Goal: Task Accomplishment & Management: Use online tool/utility

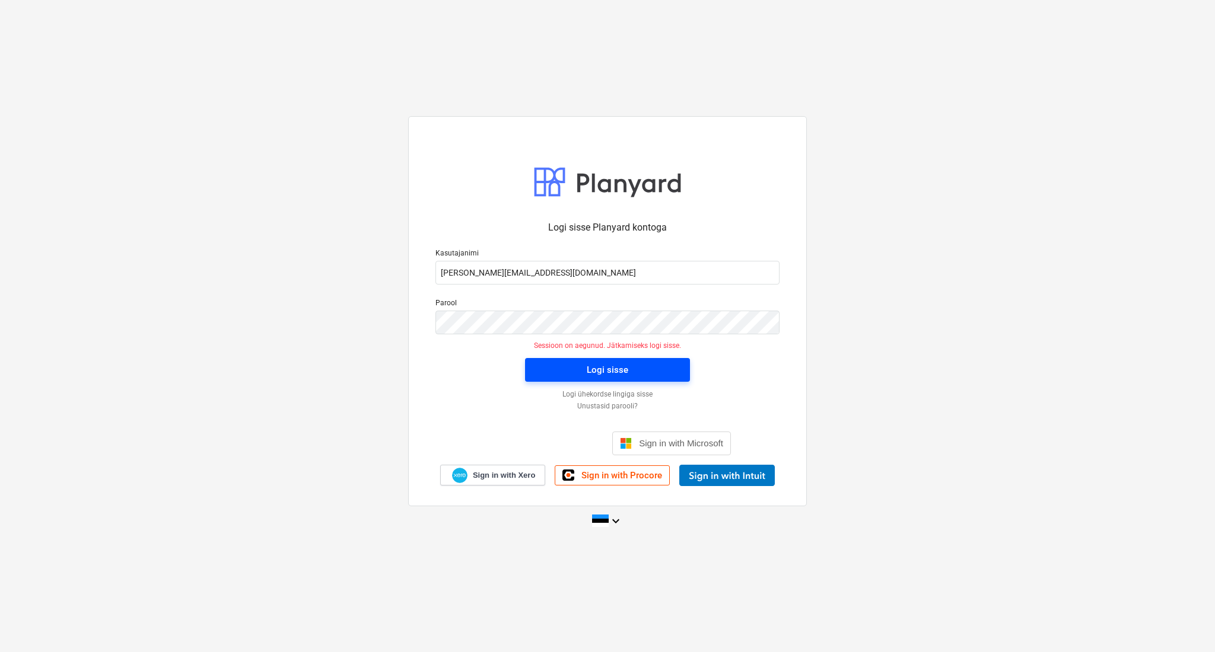
click at [602, 375] on div "Logi sisse" at bounding box center [608, 369] width 42 height 15
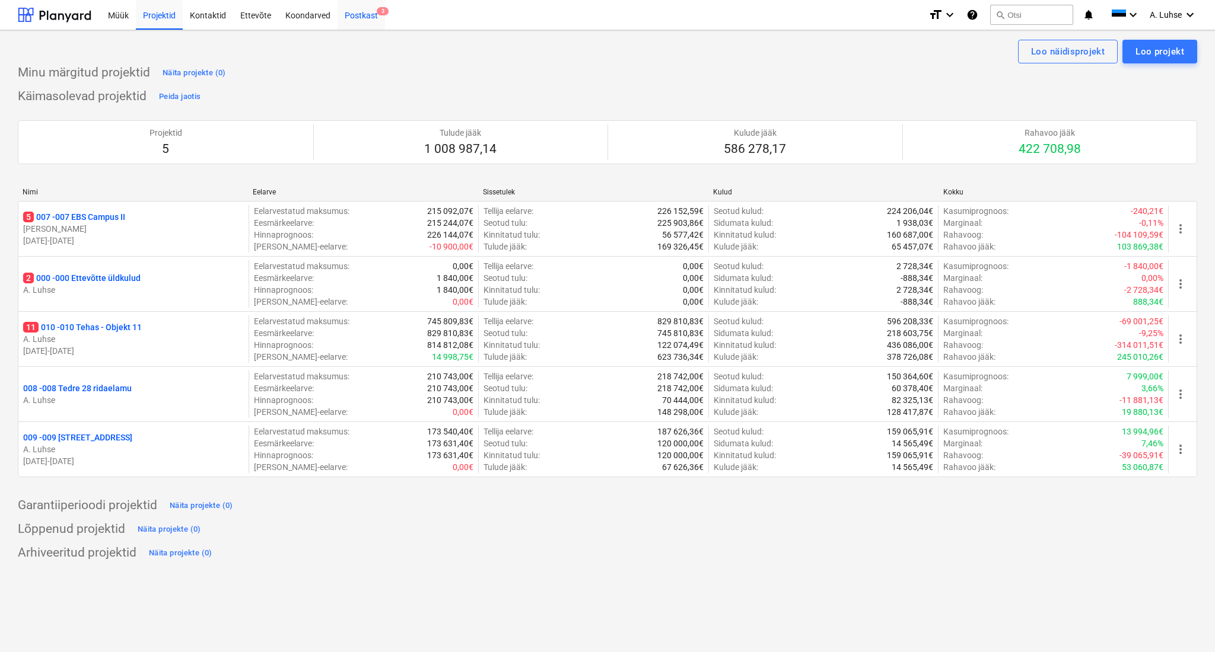
click at [352, 23] on div "Postkast 3" at bounding box center [360, 14] width 47 height 30
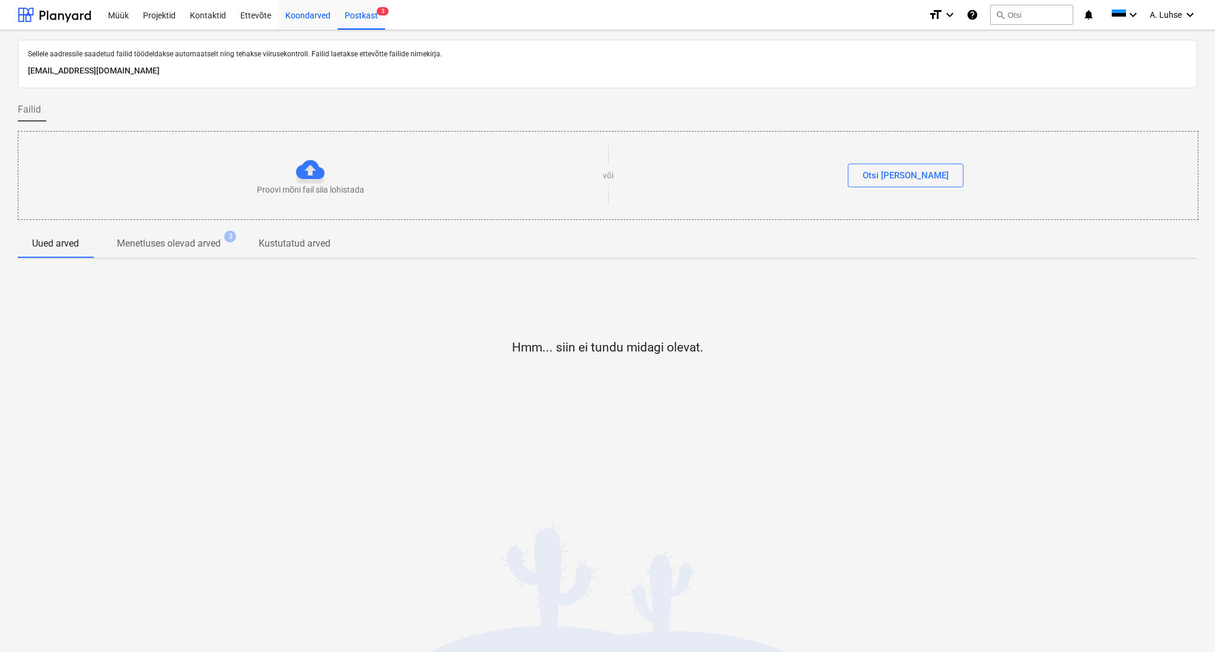
drag, startPoint x: 298, startPoint y: 9, endPoint x: 306, endPoint y: 11, distance: 7.8
click at [298, 11] on div "Koondarved" at bounding box center [307, 14] width 59 height 30
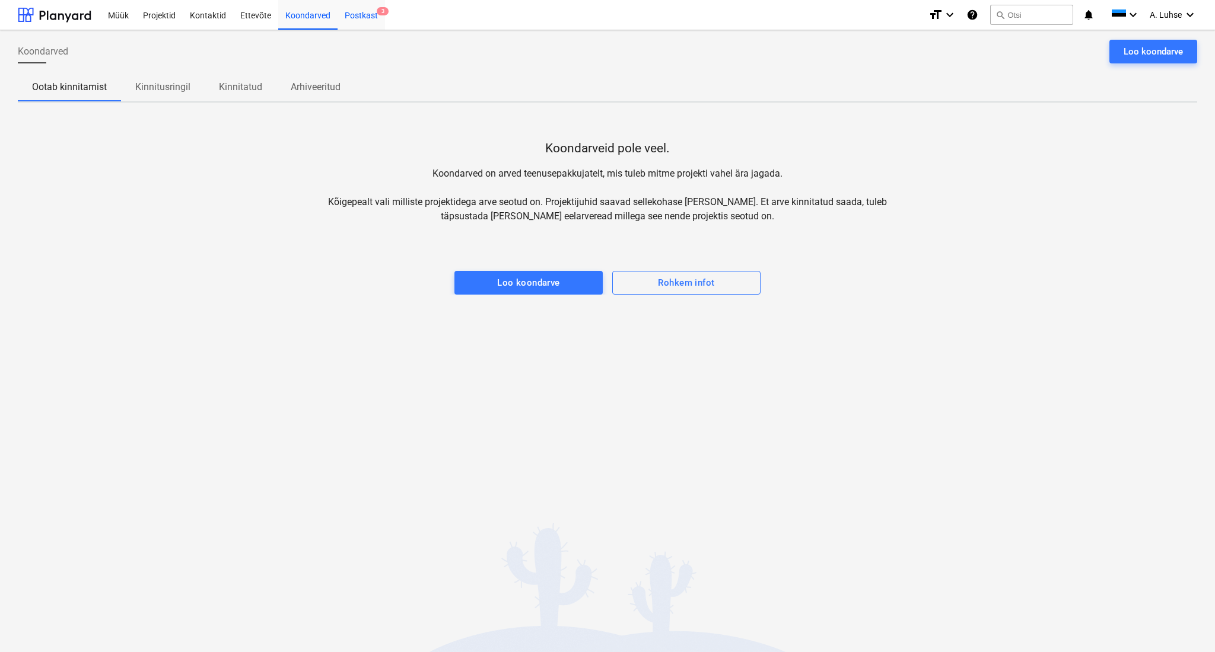
click at [340, 20] on div "Postkast 3" at bounding box center [360, 14] width 47 height 30
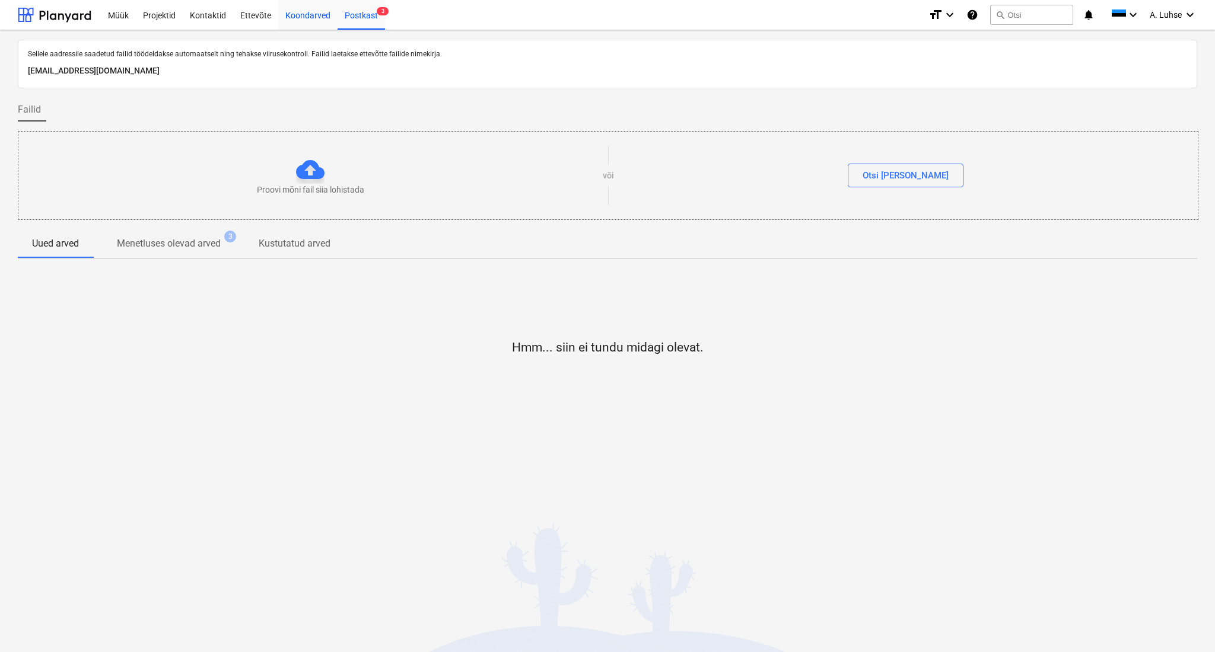
click at [308, 17] on div "Koondarved" at bounding box center [307, 14] width 59 height 30
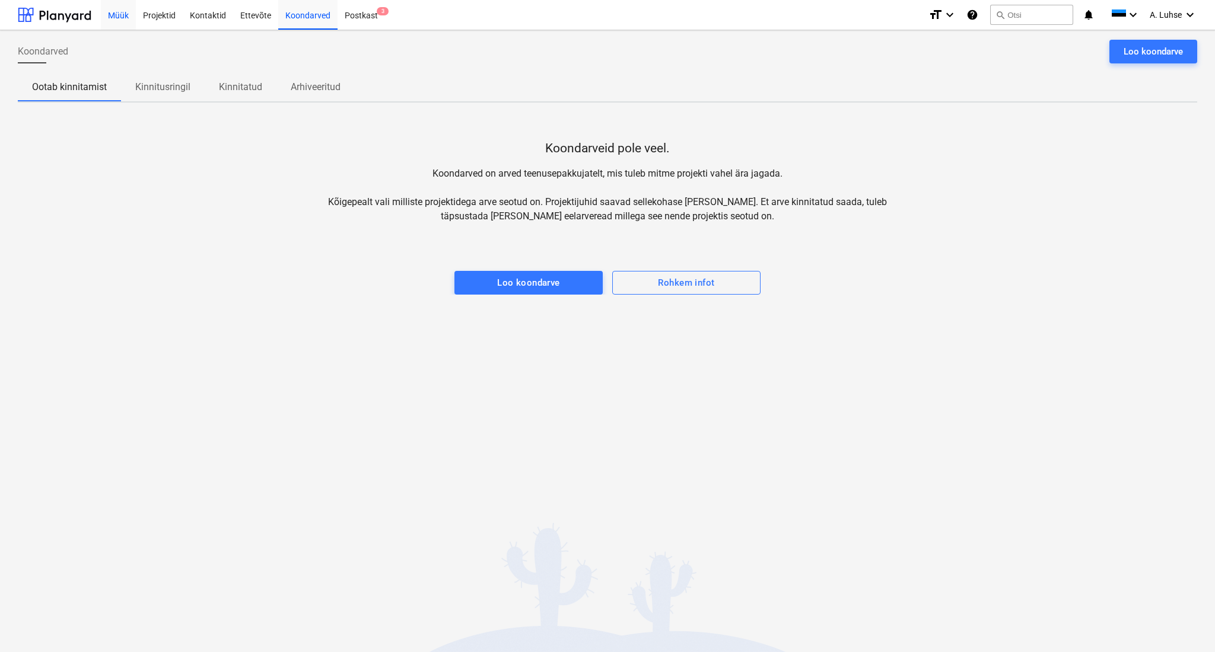
click at [111, 14] on div "Müük" at bounding box center [118, 14] width 35 height 30
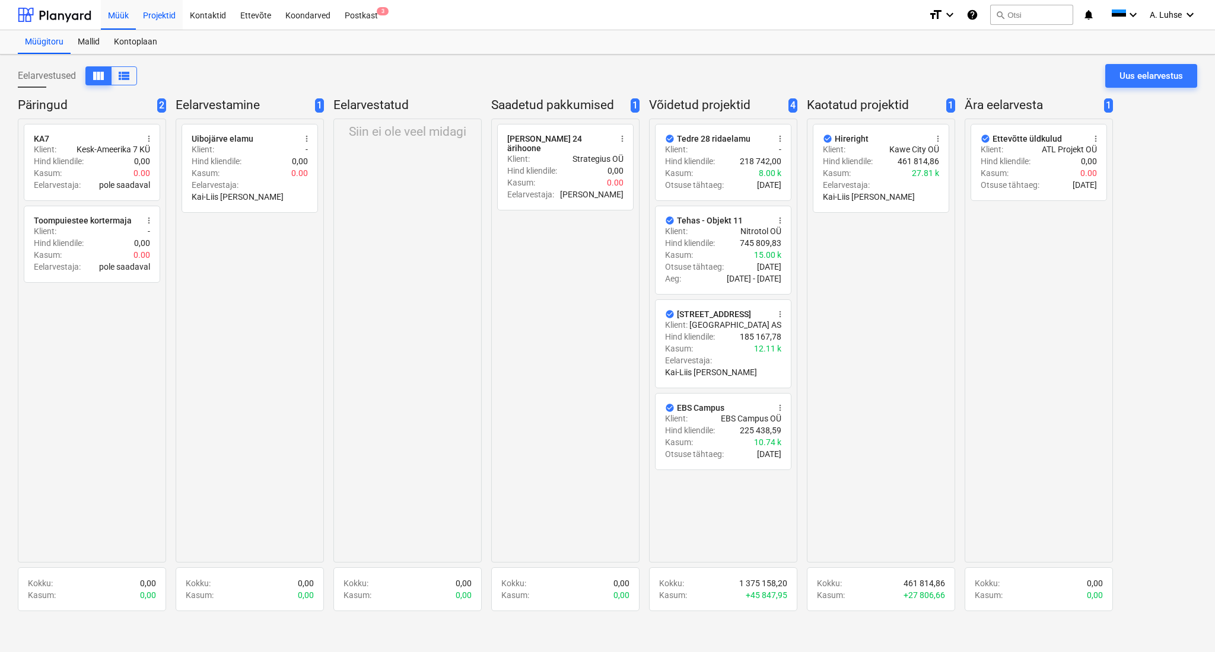
click at [161, 20] on div "Projektid" at bounding box center [159, 14] width 47 height 30
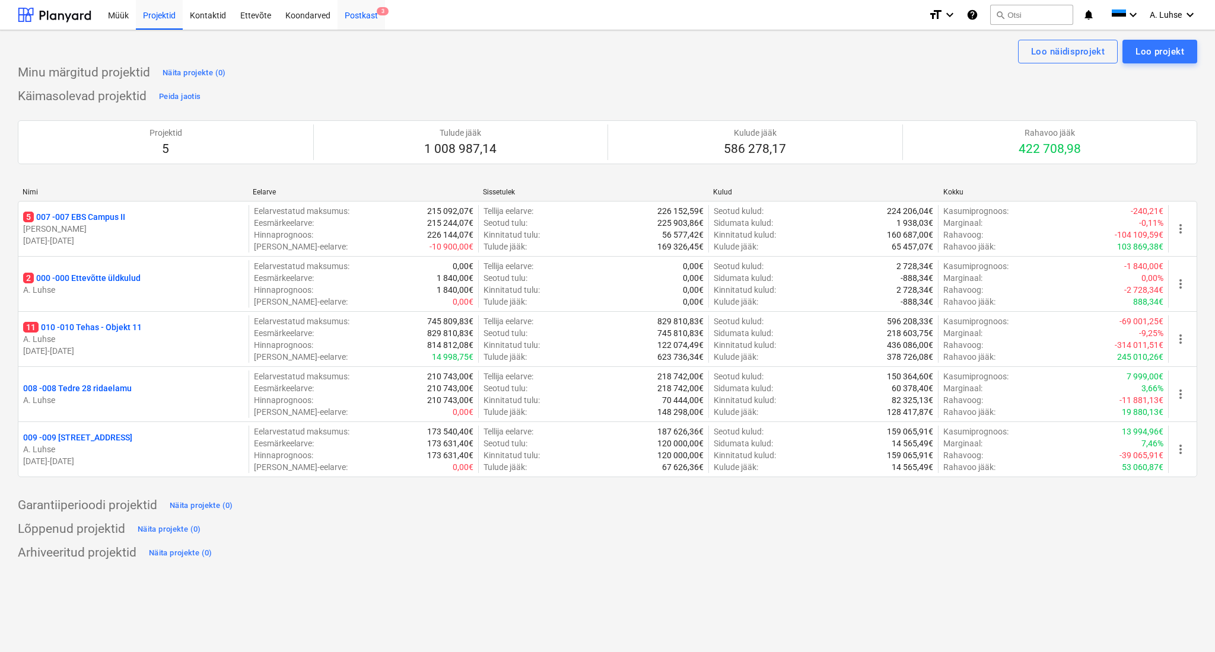
click at [361, 18] on div "Postkast 3" at bounding box center [360, 14] width 47 height 30
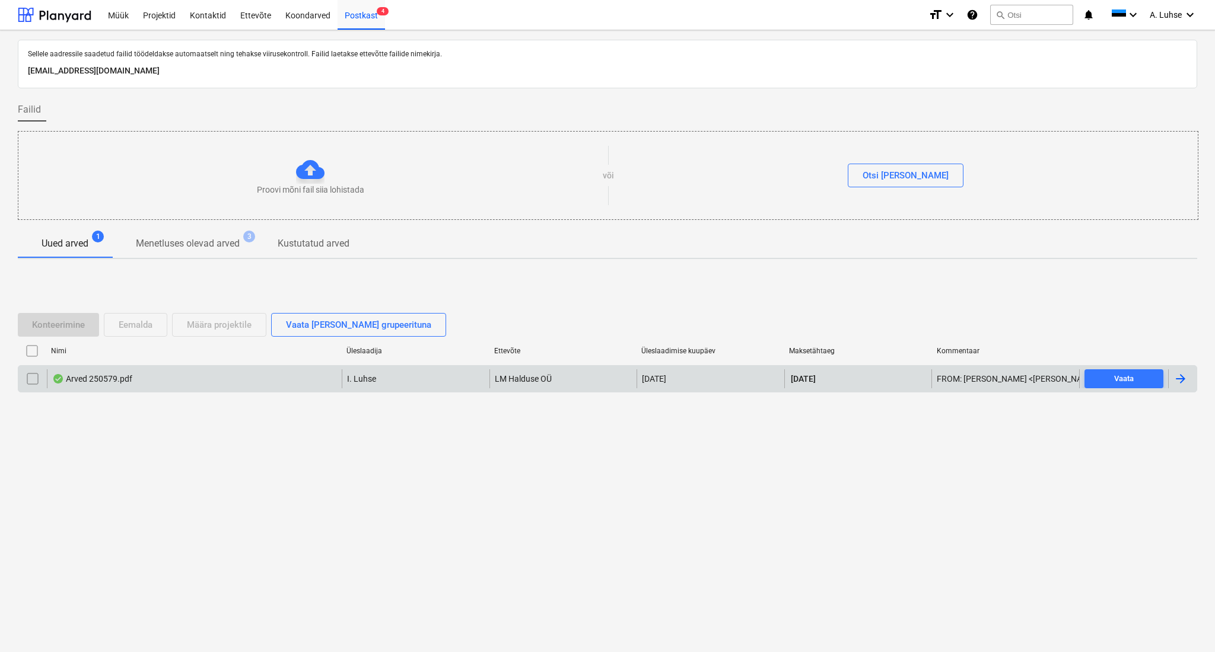
click at [209, 380] on div "Arved 250579.pdf" at bounding box center [194, 378] width 295 height 19
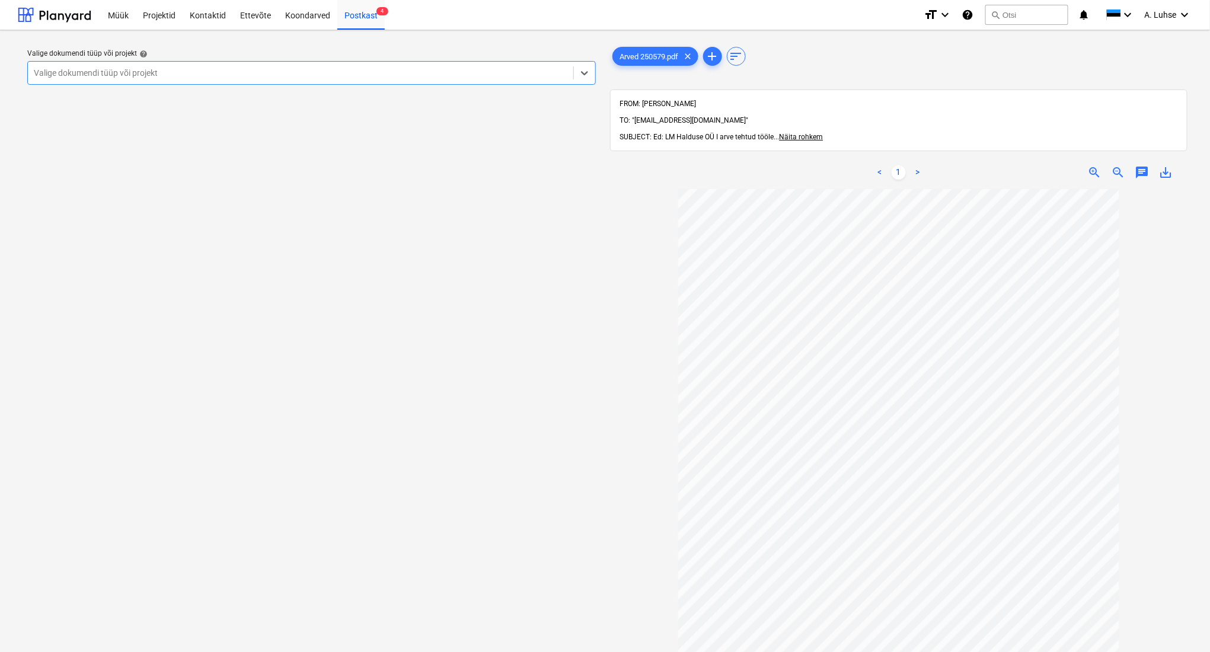
click at [487, 65] on div "Valige dokumendi tüüp või projekt" at bounding box center [301, 73] width 546 height 17
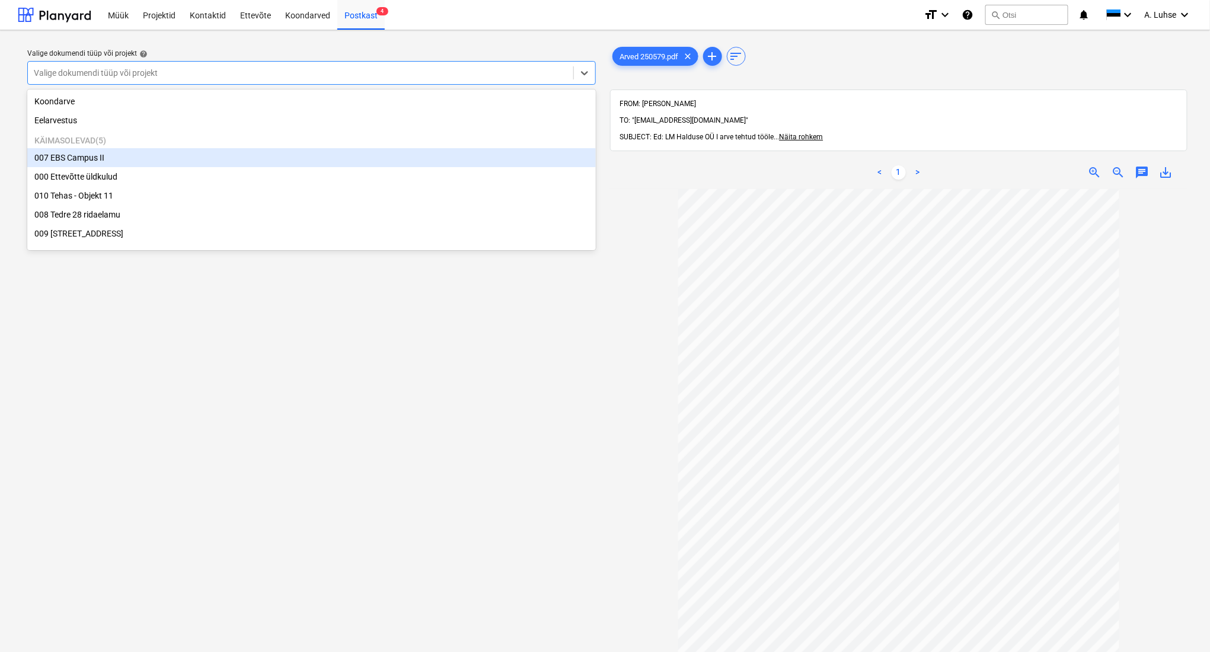
click at [480, 160] on div "007 EBS Campus II" at bounding box center [311, 157] width 569 height 19
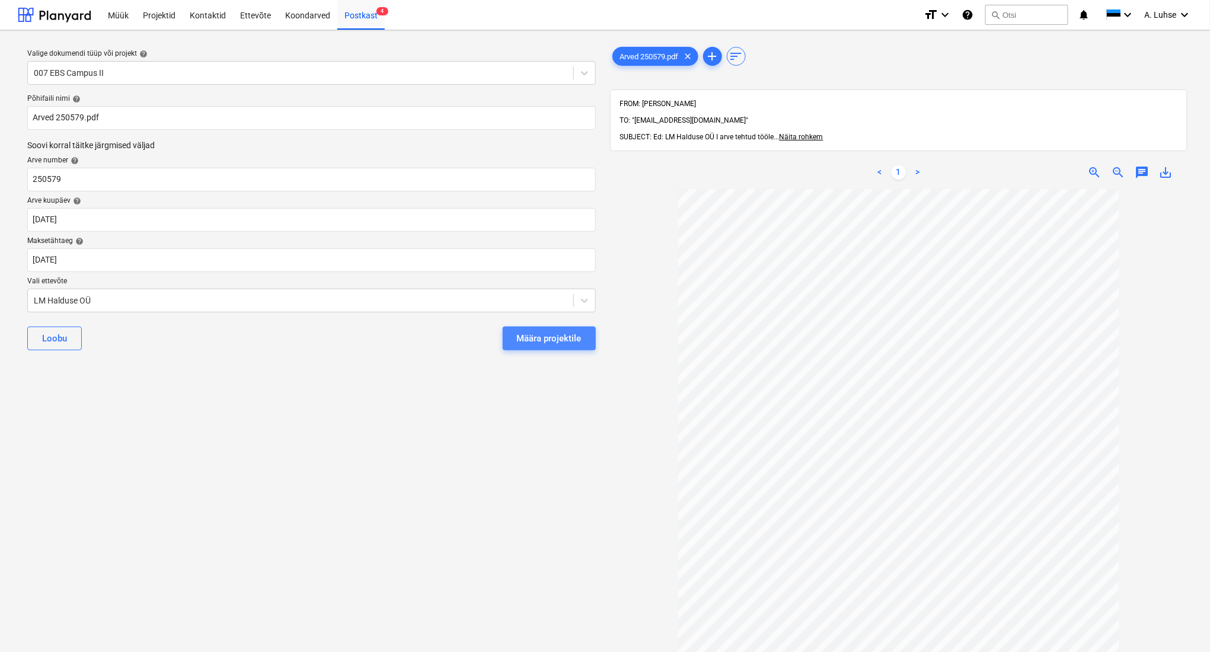
click at [555, 339] on div "Määra projektile" at bounding box center [549, 338] width 65 height 15
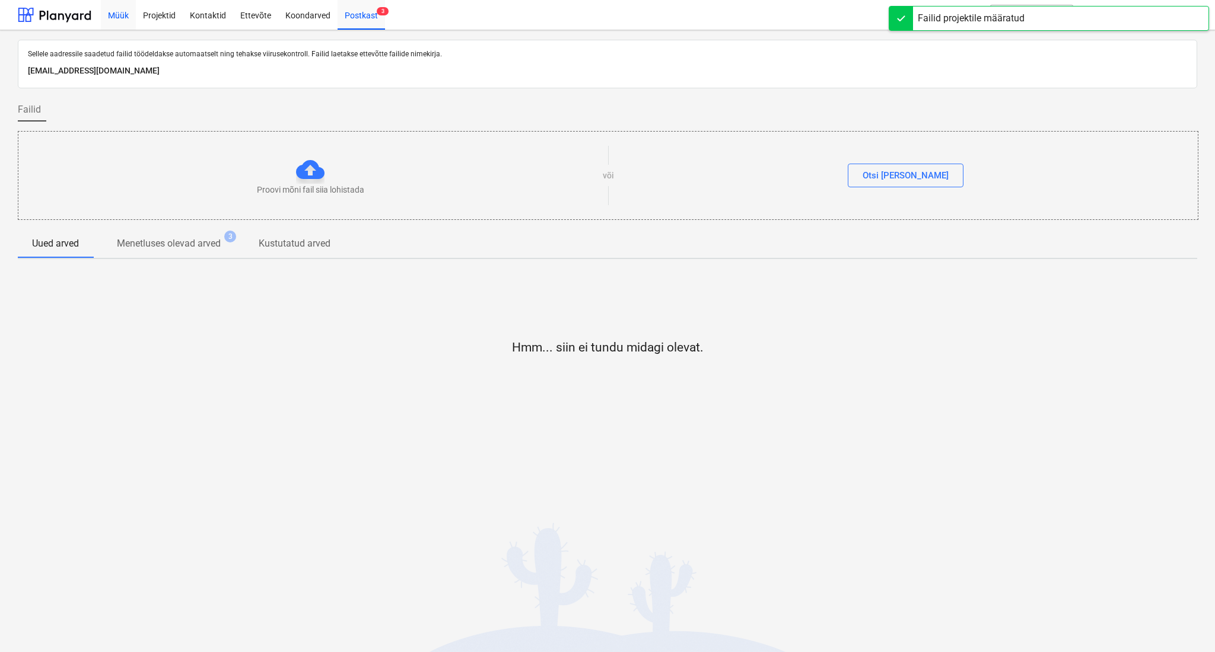
click at [113, 20] on div "Müük" at bounding box center [118, 14] width 35 height 30
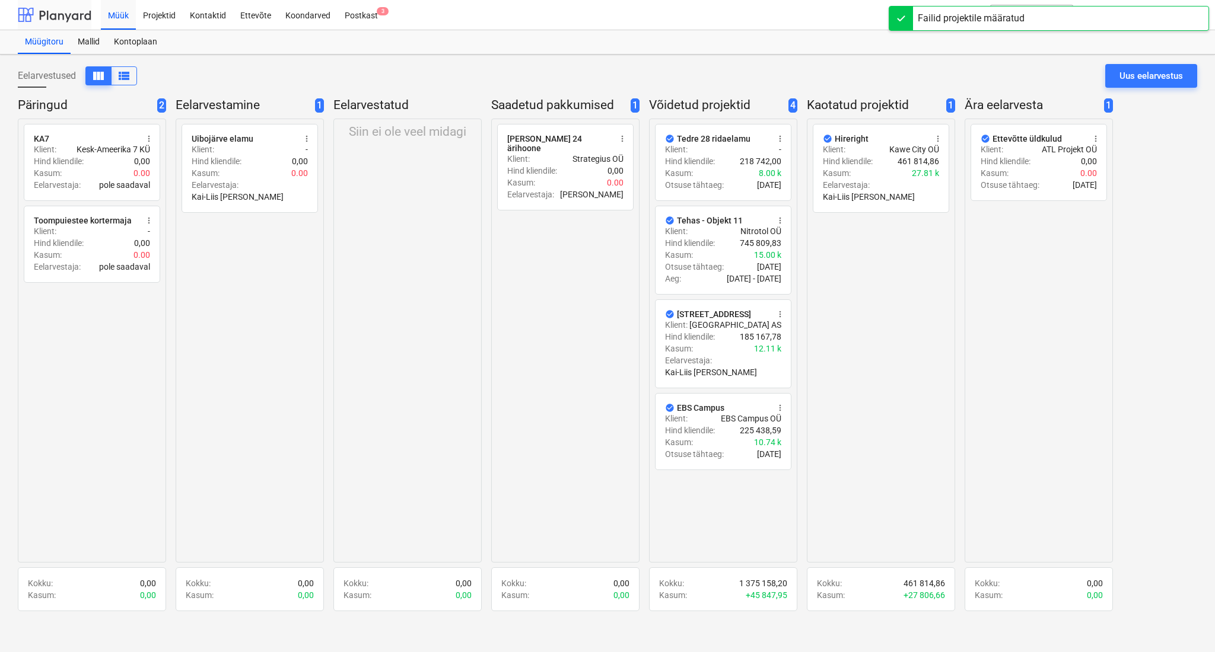
click at [77, 18] on div at bounding box center [55, 15] width 74 height 30
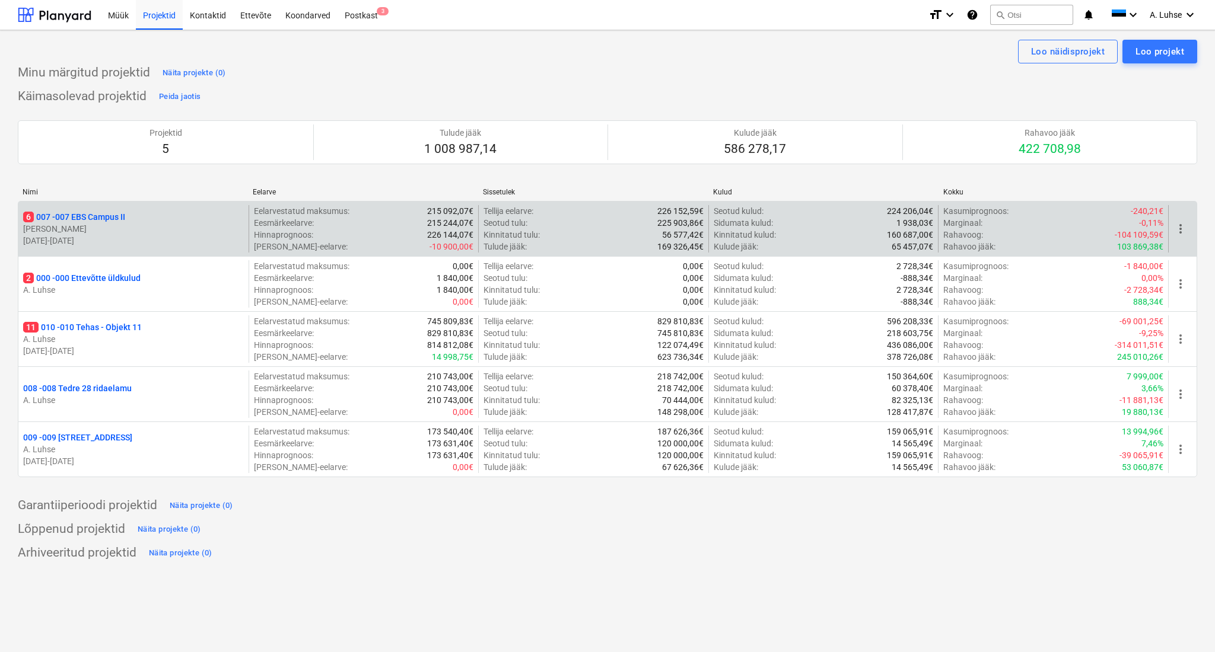
click at [83, 227] on p "[PERSON_NAME]" at bounding box center [133, 229] width 221 height 12
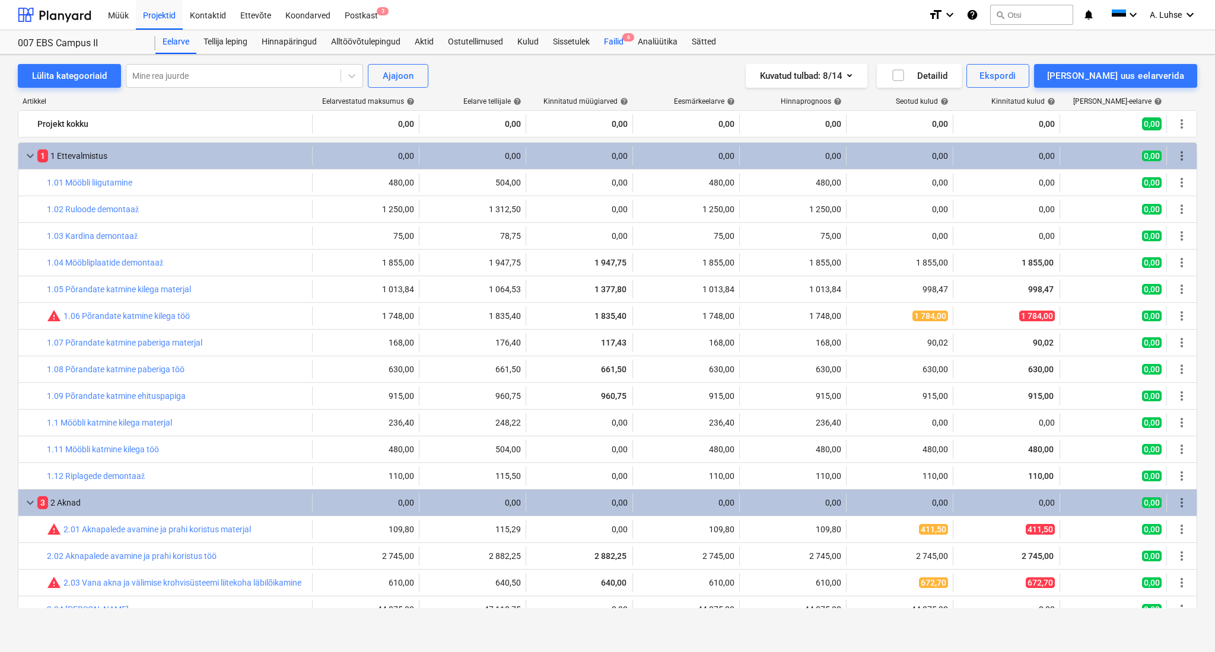
click at [614, 45] on div "Failid 6" at bounding box center [614, 42] width 34 height 24
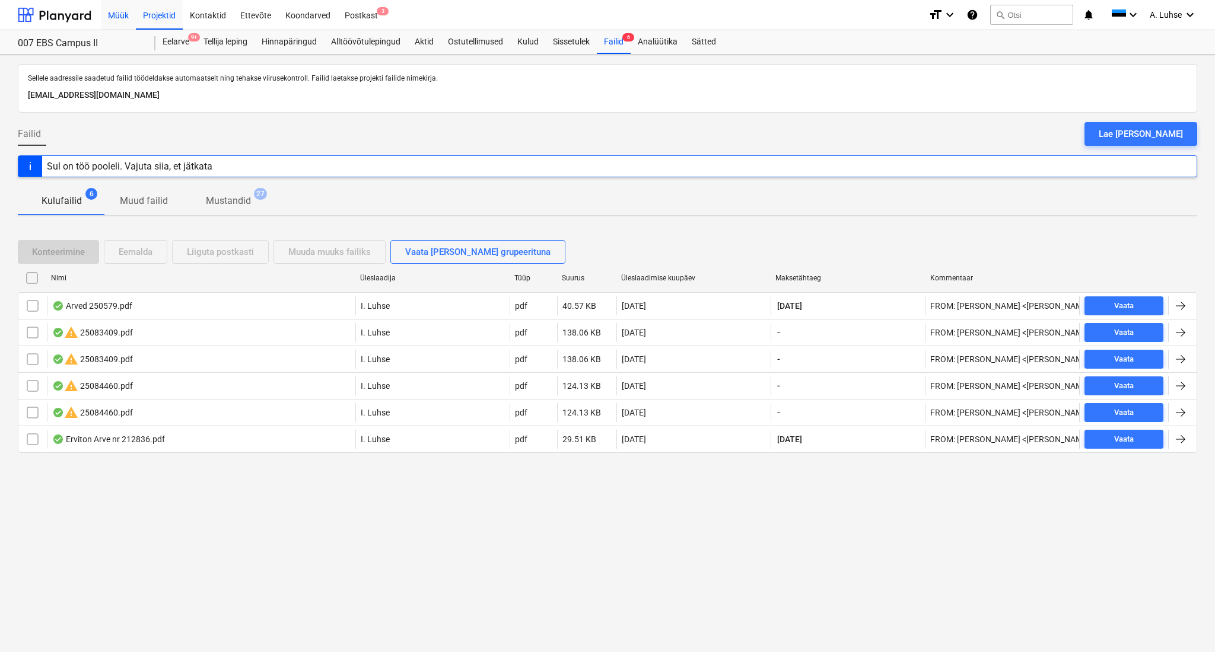
click at [126, 22] on div "Müük" at bounding box center [118, 14] width 35 height 30
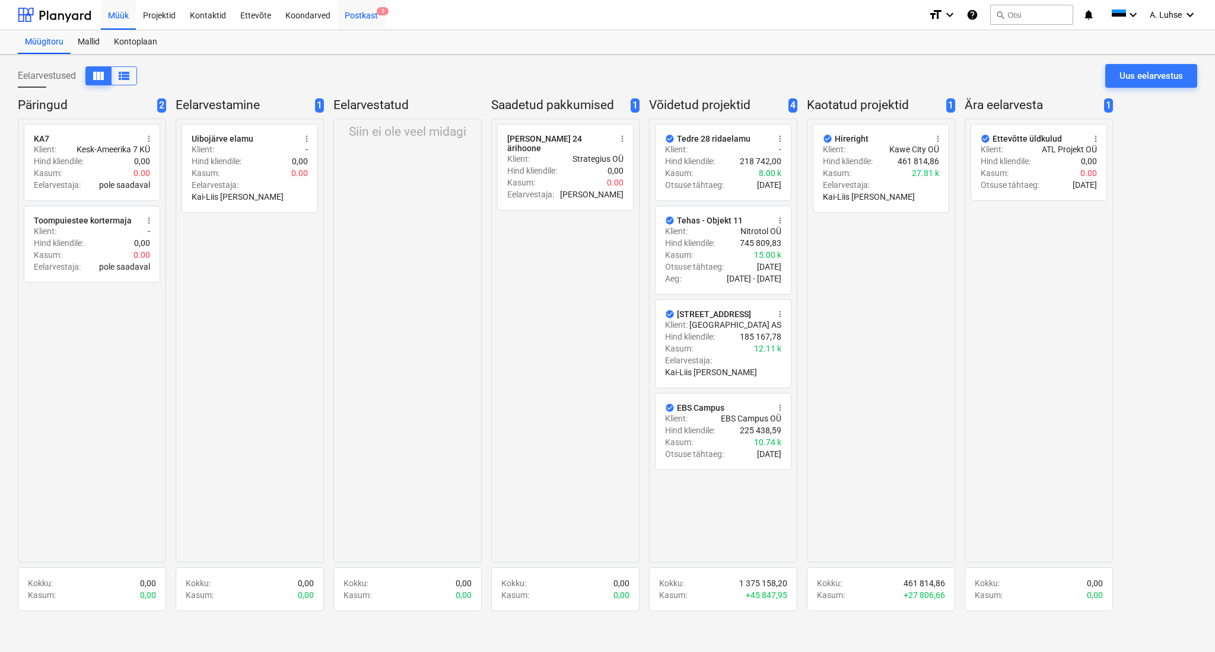
click at [357, 15] on div "Postkast 3" at bounding box center [360, 14] width 47 height 30
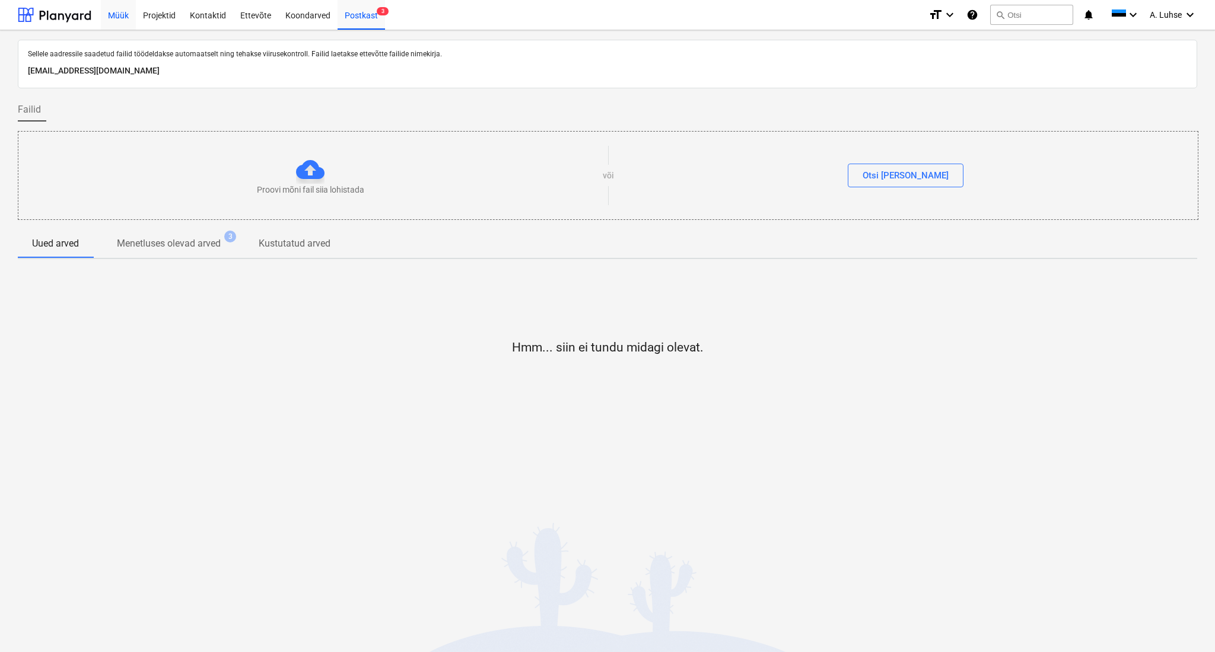
click at [119, 18] on div "Müük" at bounding box center [118, 14] width 35 height 30
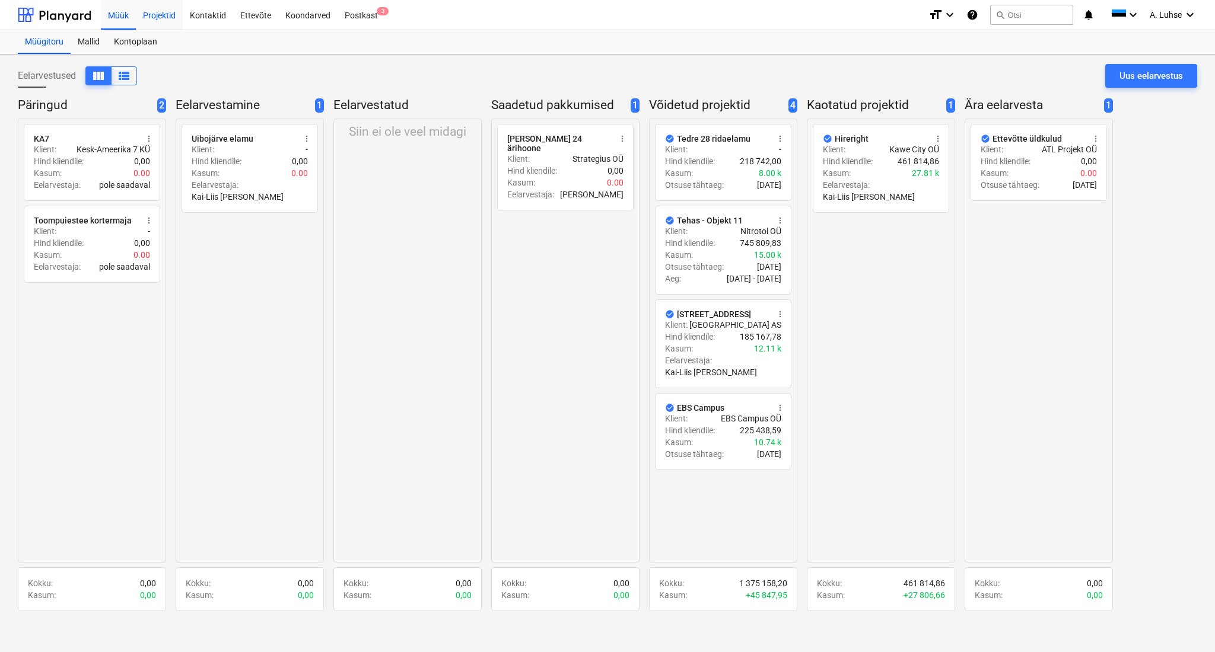
click at [160, 17] on div "Projektid" at bounding box center [159, 14] width 47 height 30
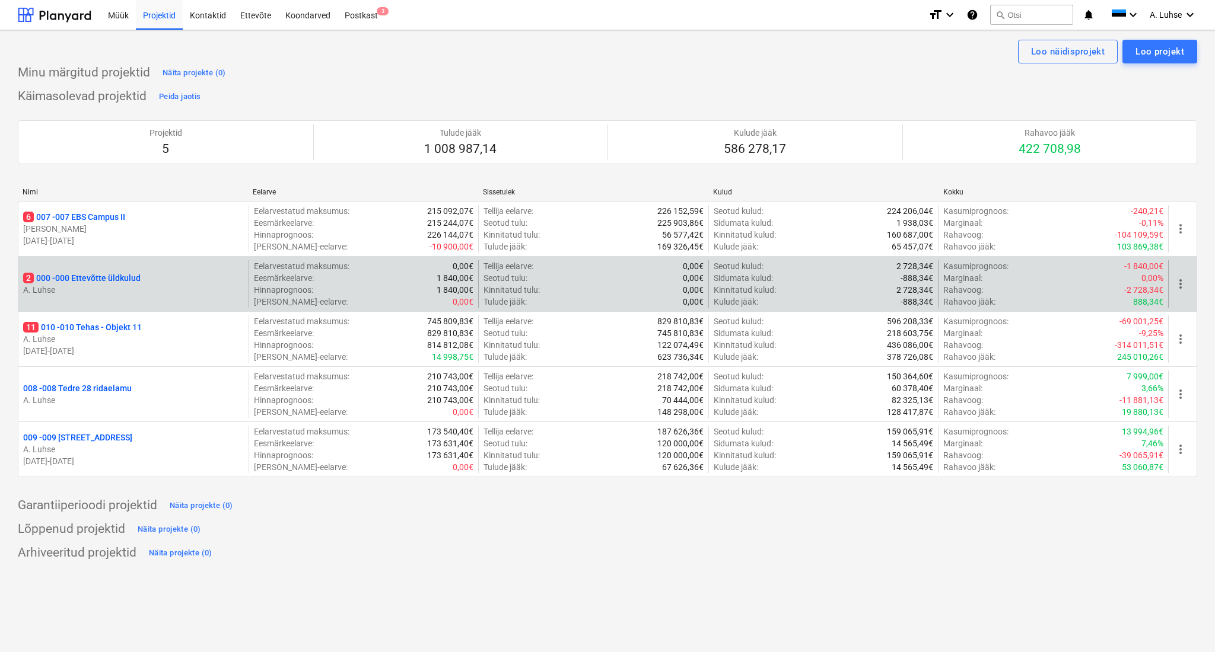
click at [149, 288] on p "A. Luhse" at bounding box center [133, 290] width 221 height 12
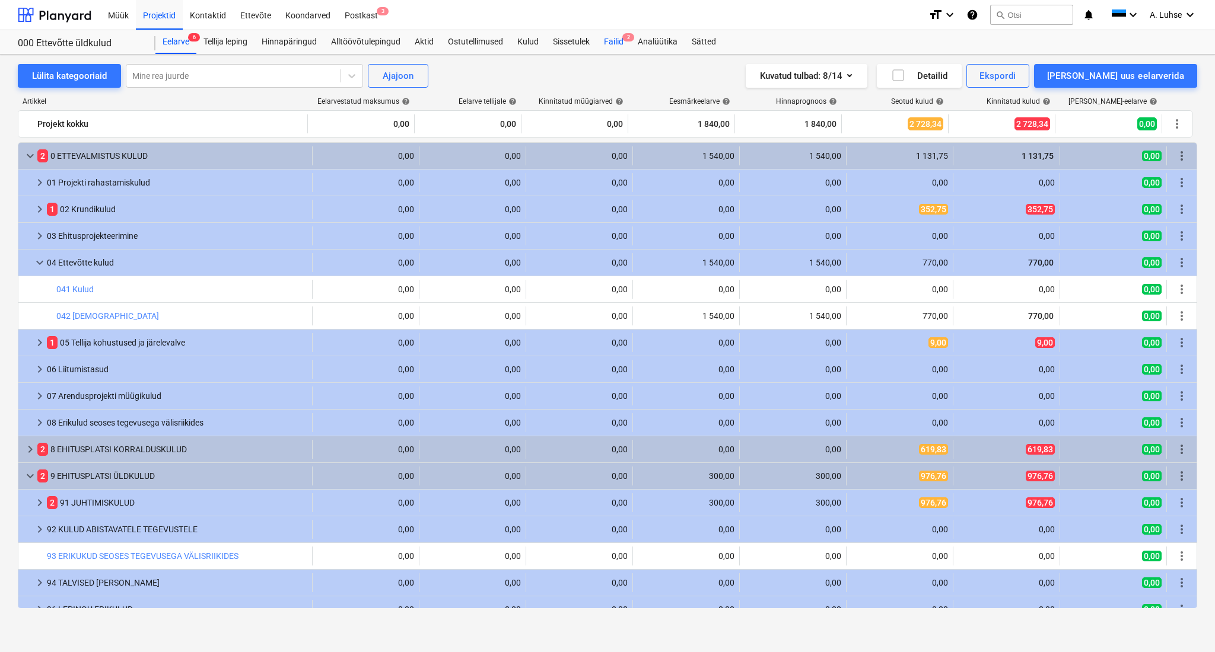
click at [610, 39] on div "Failid 2" at bounding box center [614, 42] width 34 height 24
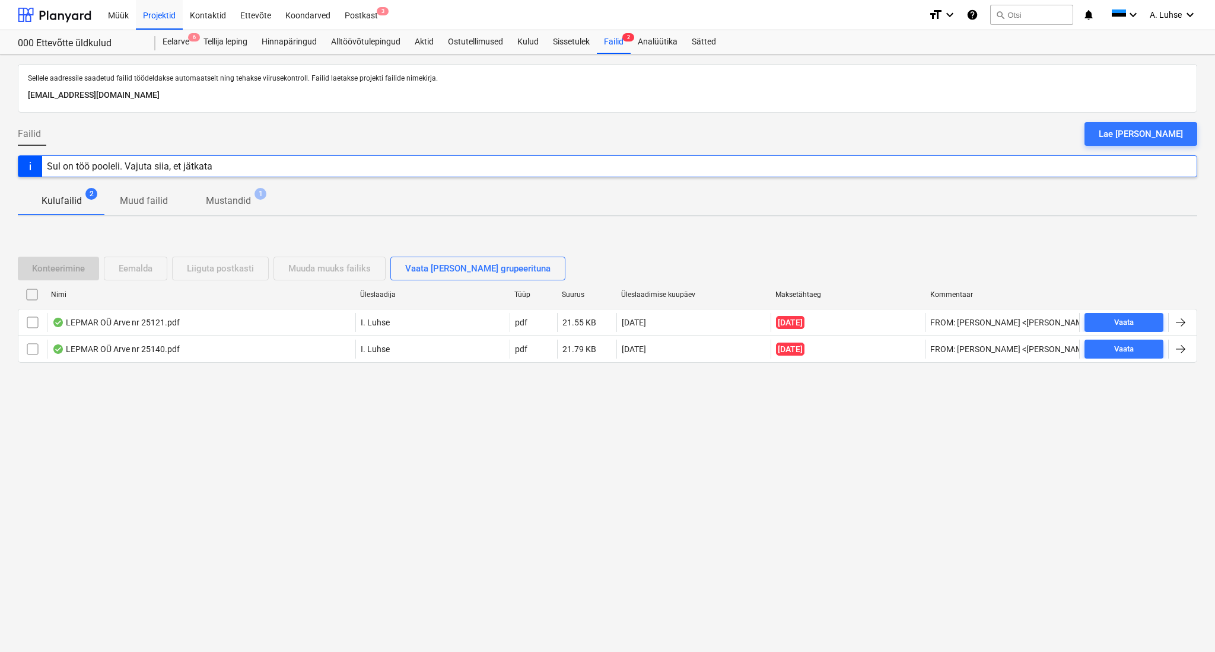
click at [722, 471] on div "Sellele aadressile saadetud failid töödeldakse automaatselt ning tehakse viirus…" at bounding box center [607, 354] width 1215 height 598
click at [125, 15] on div "Müük" at bounding box center [118, 14] width 35 height 30
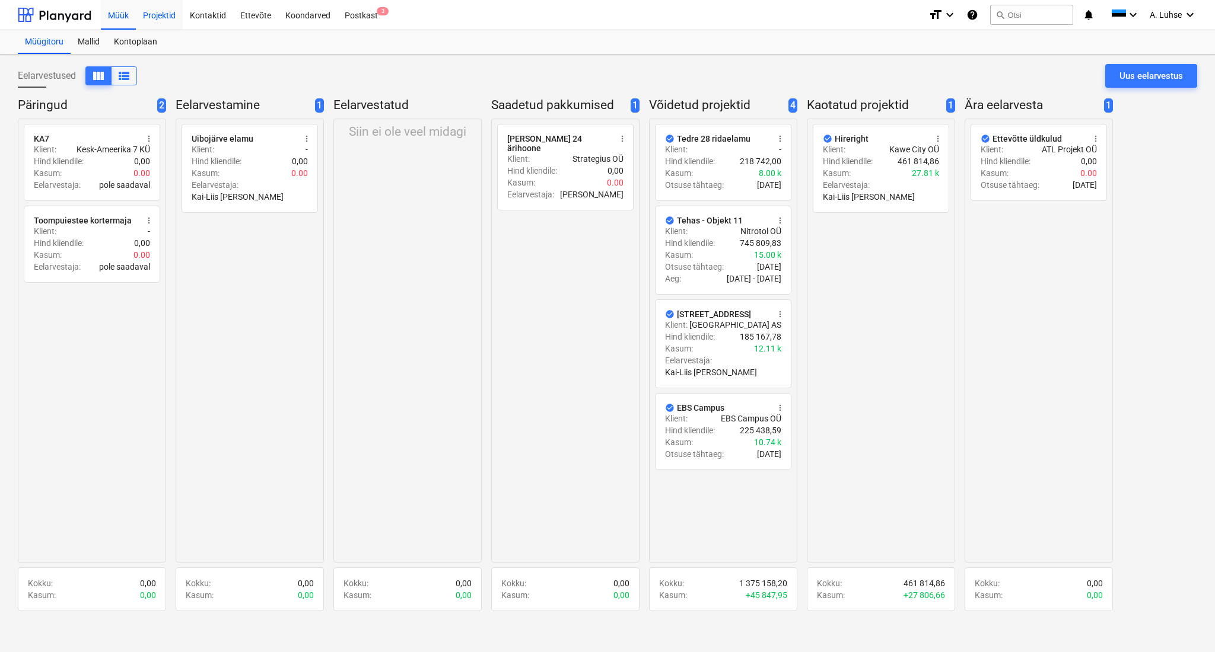
click at [162, 6] on div "Projektid" at bounding box center [159, 14] width 47 height 30
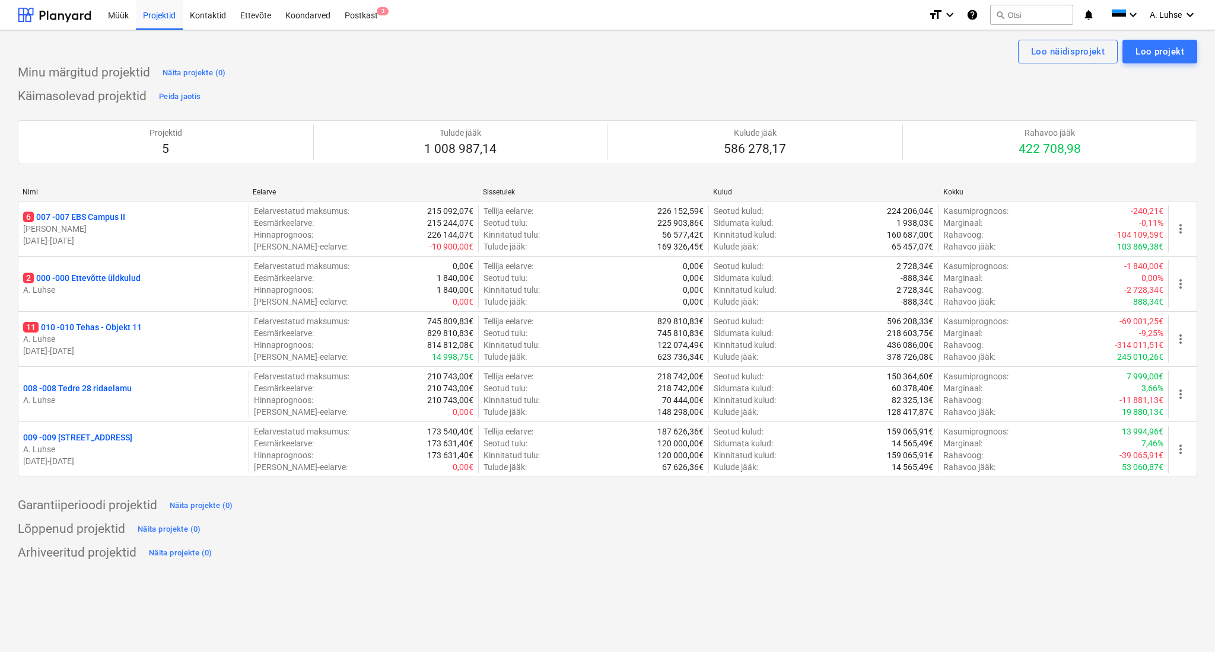
click at [947, 570] on div "Loo näidisprojekt Loo projekt Minu märgitud projektid Näita projekte (0) Käimas…" at bounding box center [607, 341] width 1215 height 622
